Goal: Go to known website: Access a specific website the user already knows

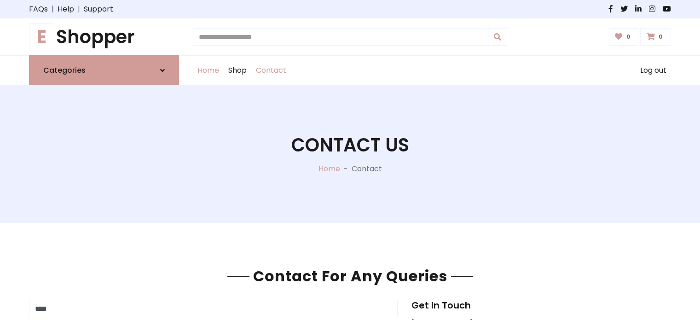
click at [214, 64] on link "Home" at bounding box center [208, 70] width 31 height 29
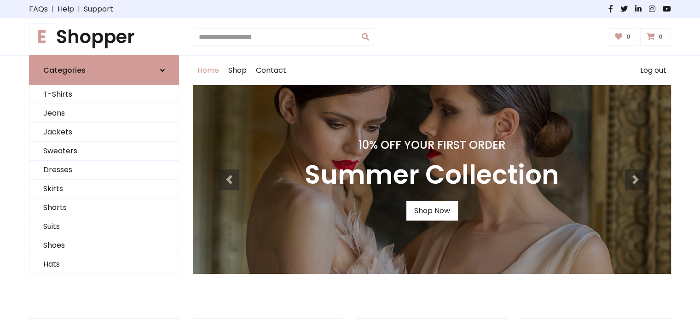
click at [306, 33] on input "text" at bounding box center [274, 36] width 163 height 17
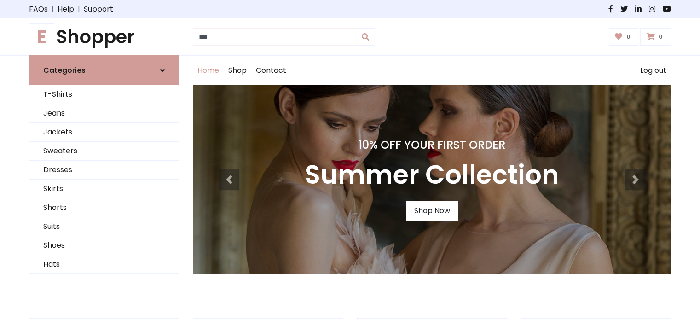
type input "***"
